Goal: Information Seeking & Learning: Learn about a topic

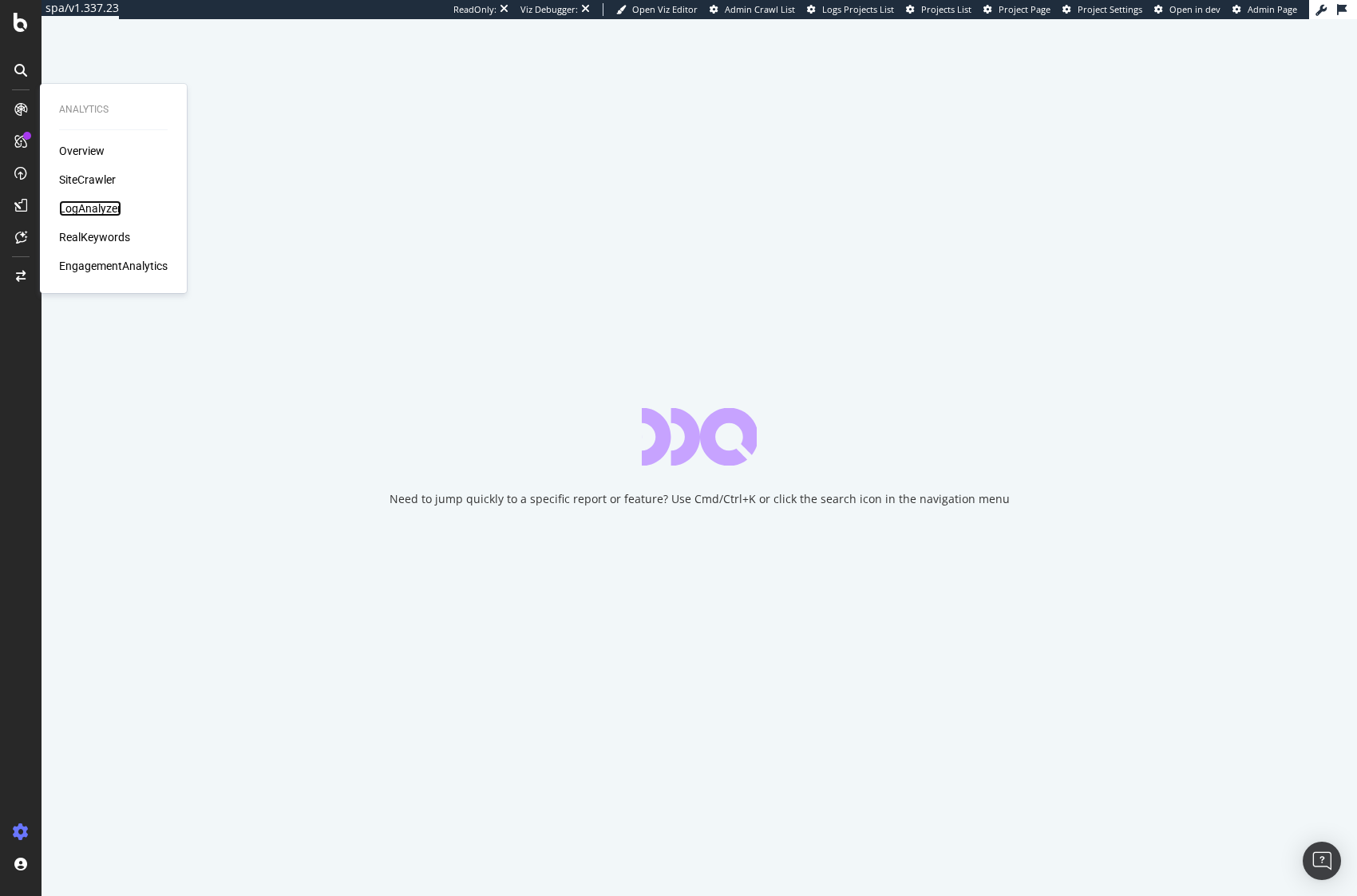
click at [78, 211] on div "LogAnalyzer" at bounding box center [91, 208] width 63 height 16
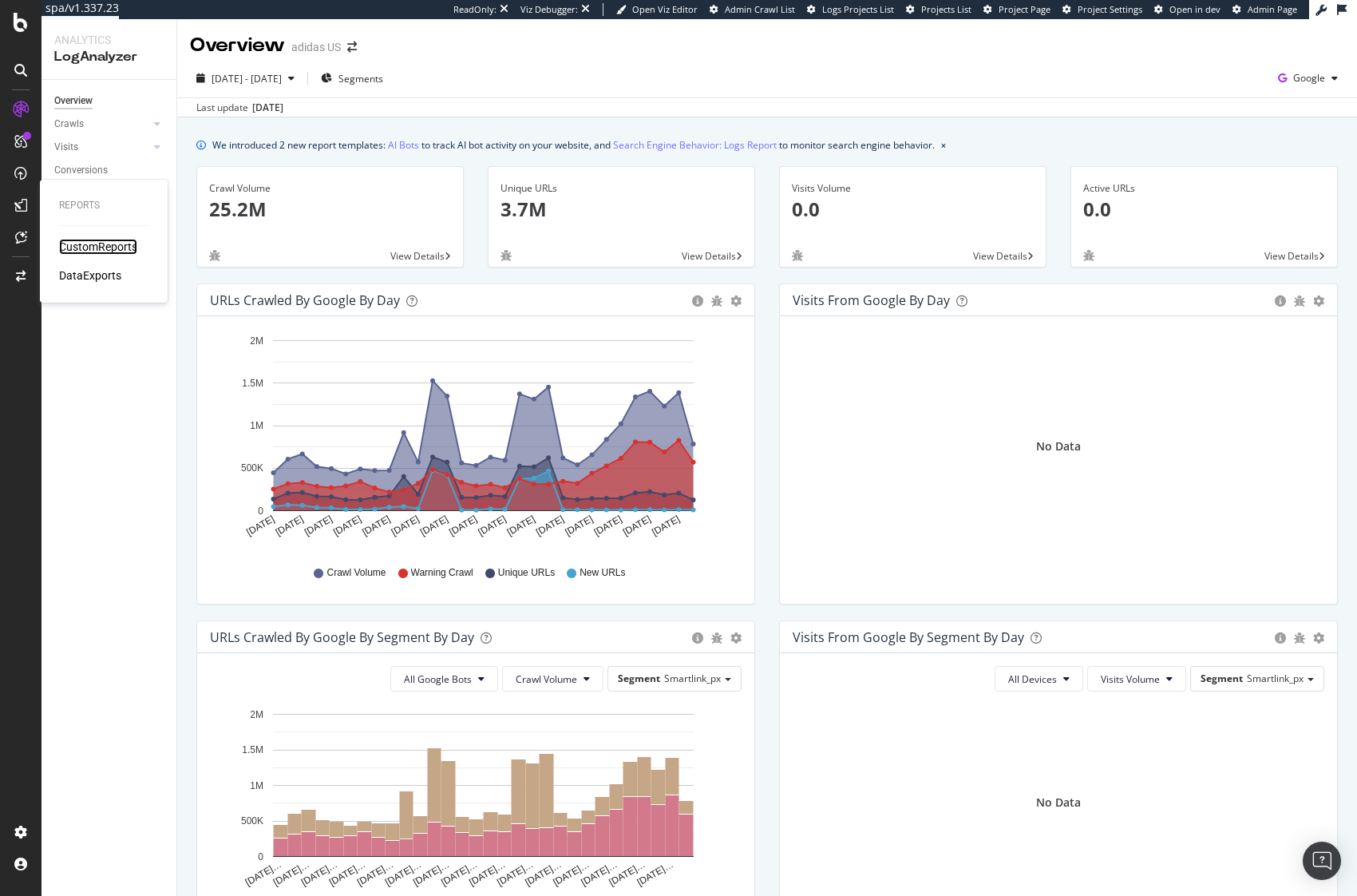
click at [81, 244] on div "CustomReports" at bounding box center [98, 246] width 78 height 16
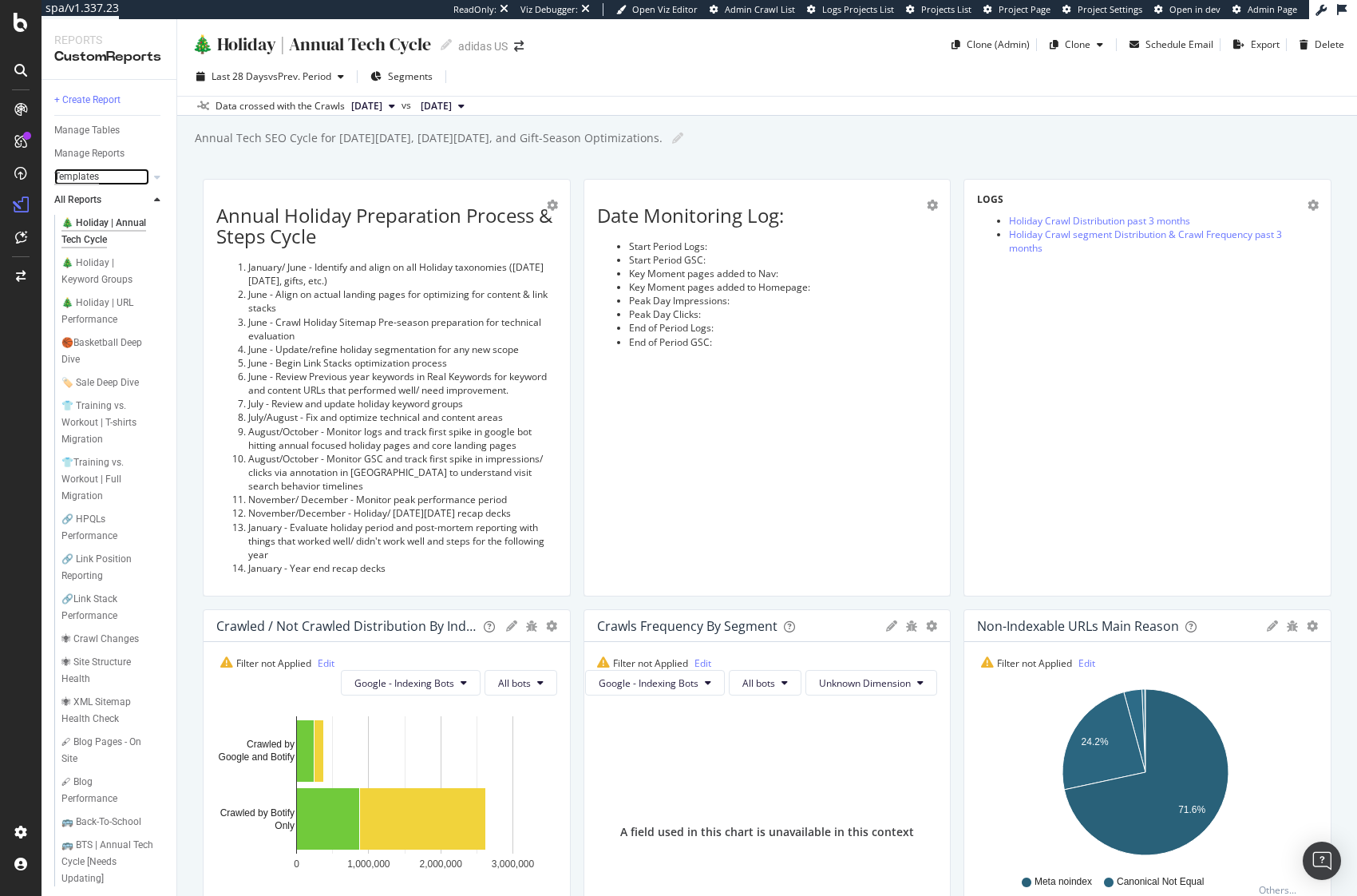
click at [85, 177] on div "Templates" at bounding box center [77, 177] width 44 height 16
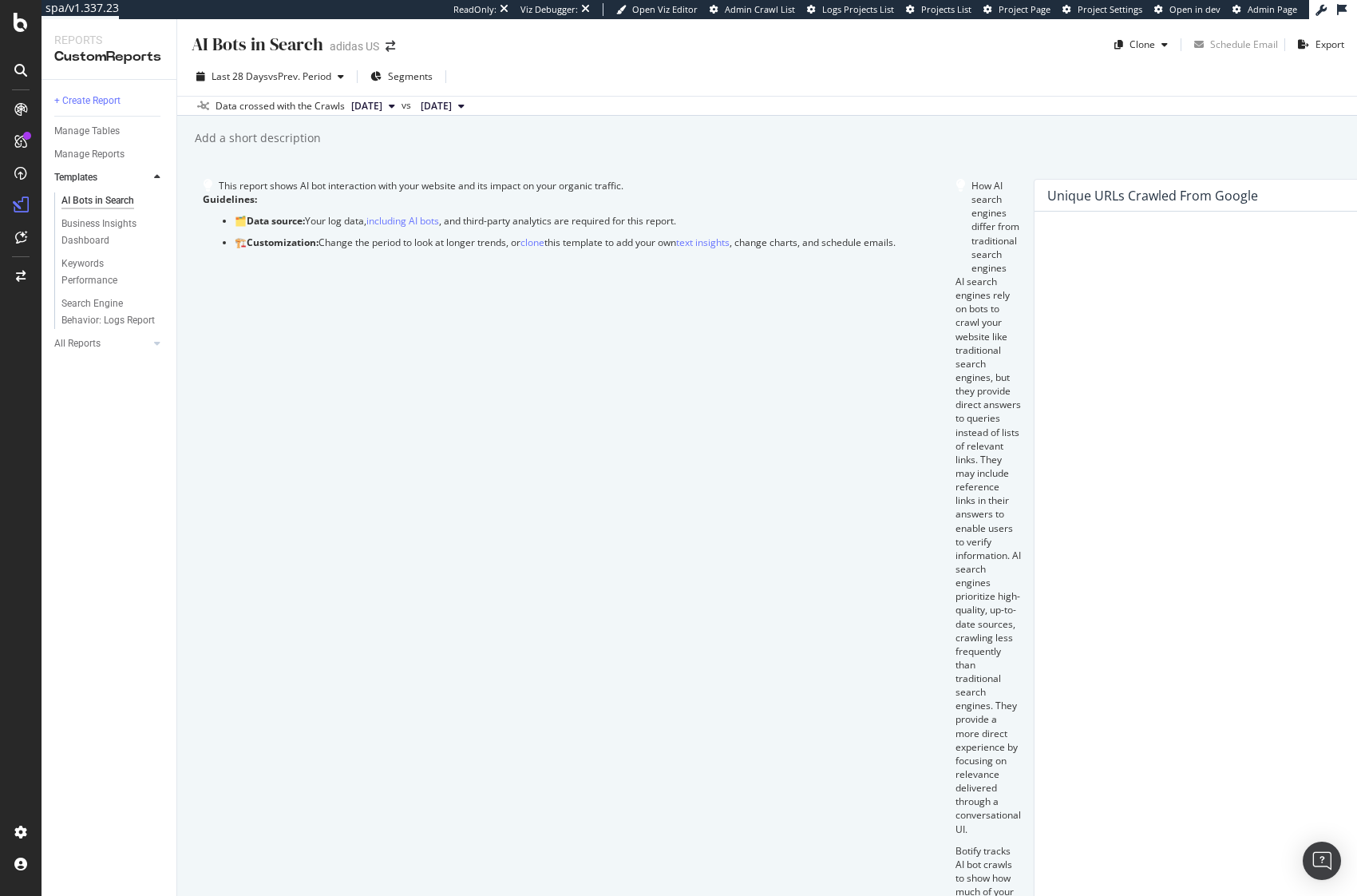
click at [1100, 158] on div "AI Bots in Search AI Bots in Search adidas US Clone Schedule Email Export Last …" at bounding box center [767, 457] width 1180 height 876
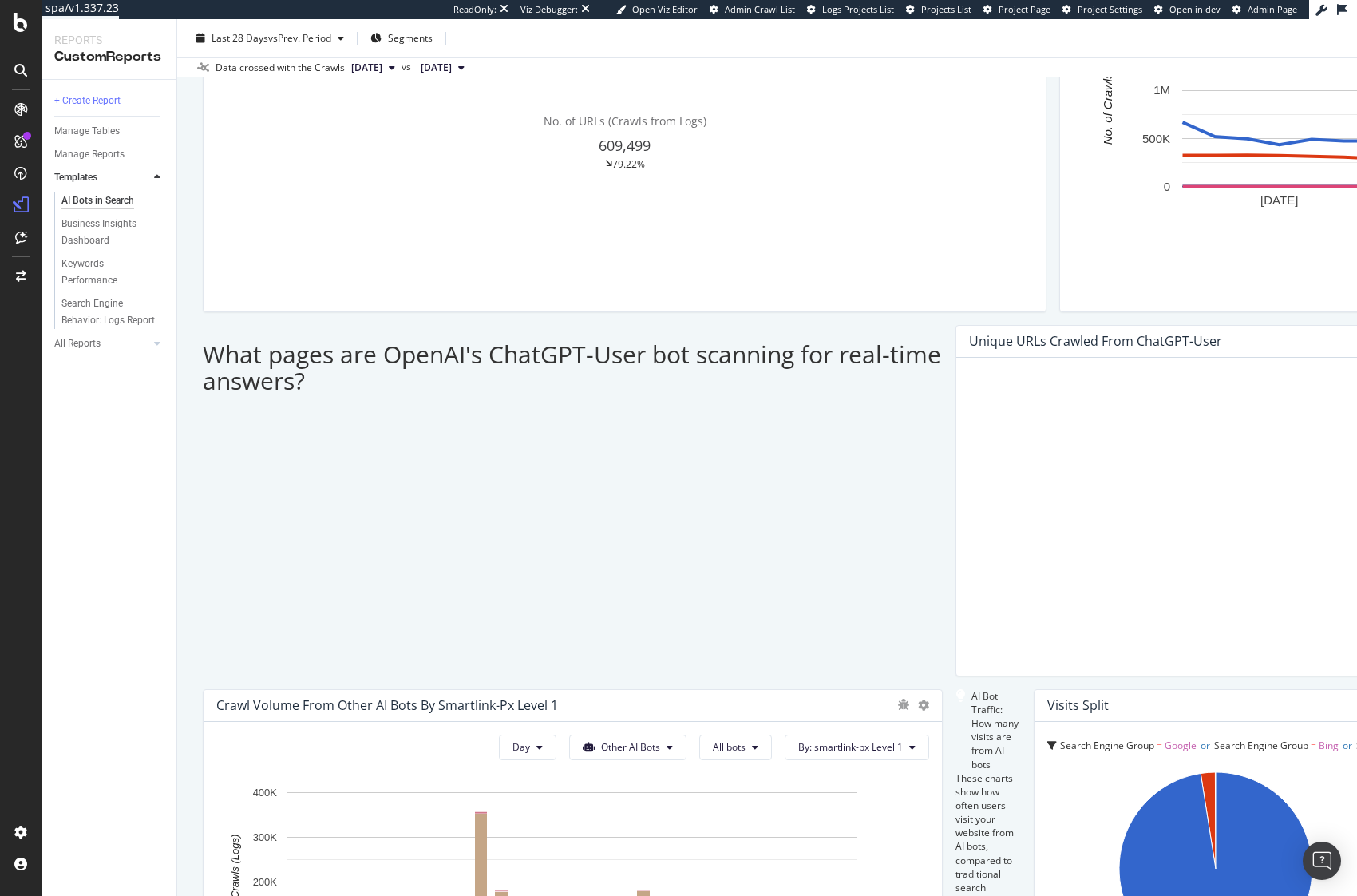
scroll to position [1326, 0]
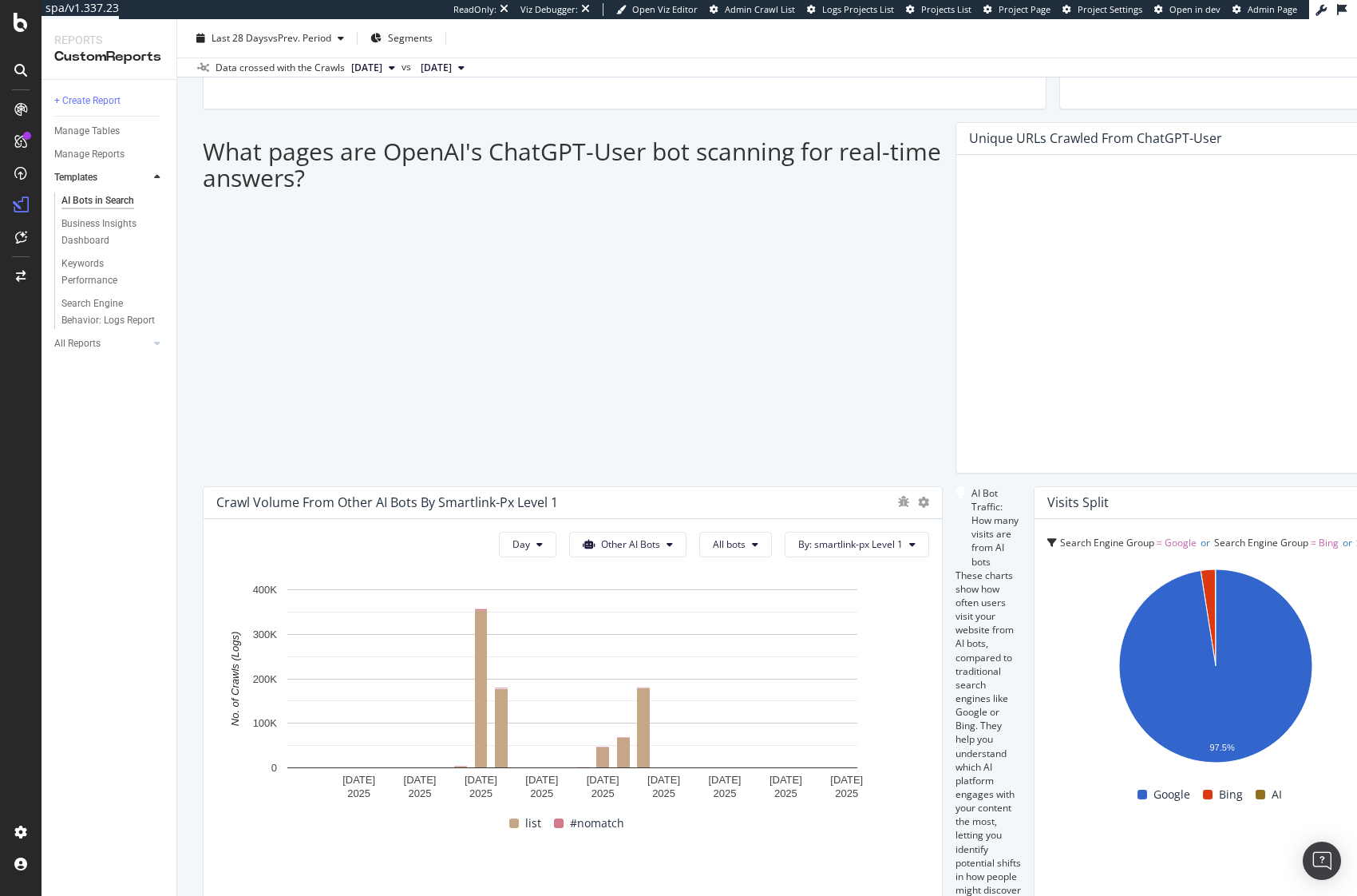
scroll to position [1332, 0]
